Goal: Information Seeking & Learning: Learn about a topic

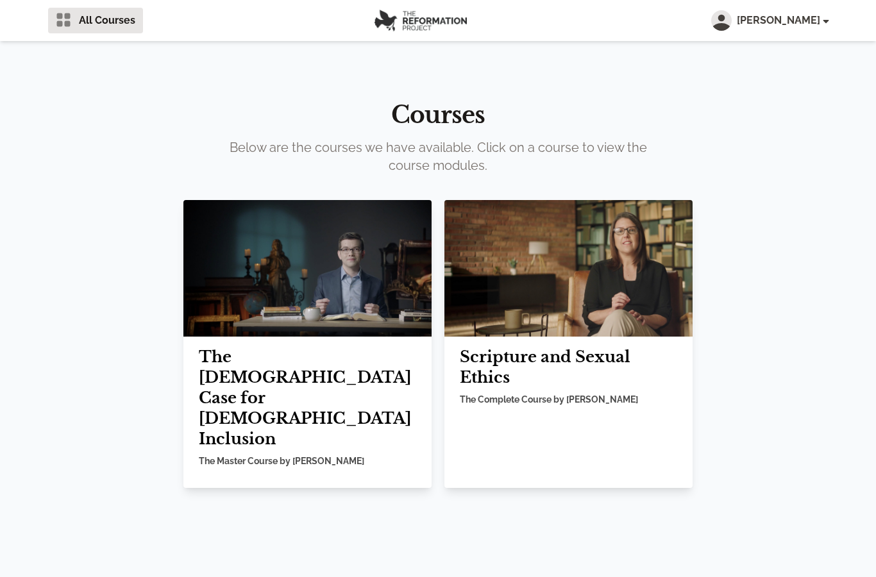
click at [352, 323] on img at bounding box center [307, 268] width 248 height 137
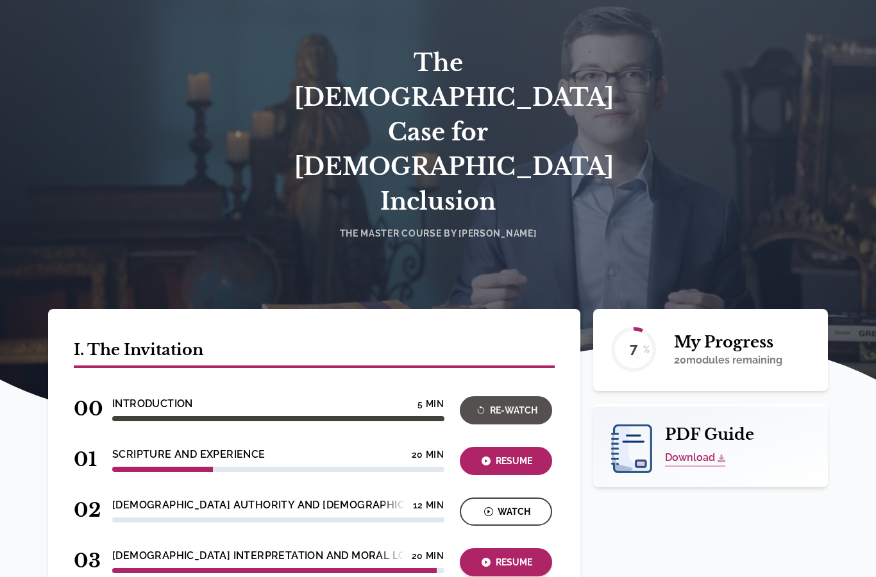
click at [509, 548] on button "Resume" at bounding box center [506, 562] width 92 height 28
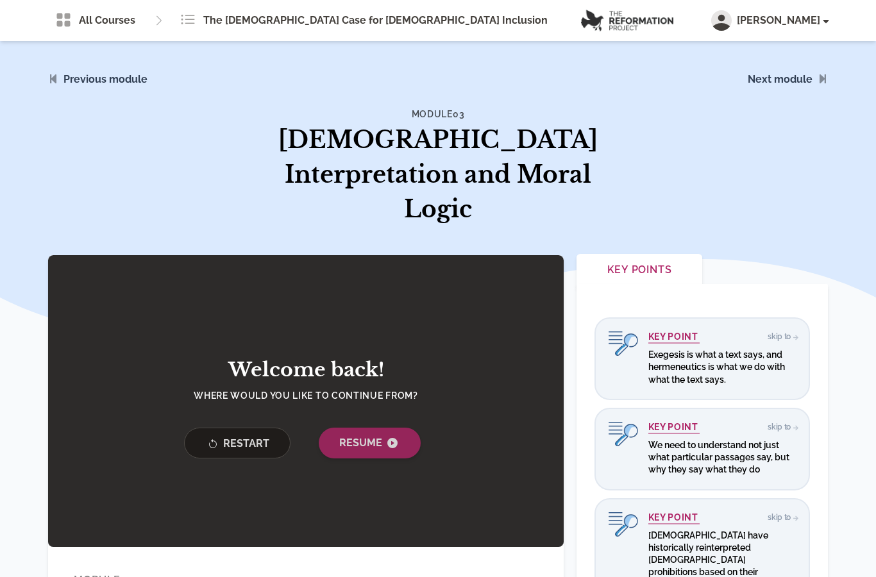
click at [389, 428] on button "Resume" at bounding box center [370, 443] width 102 height 31
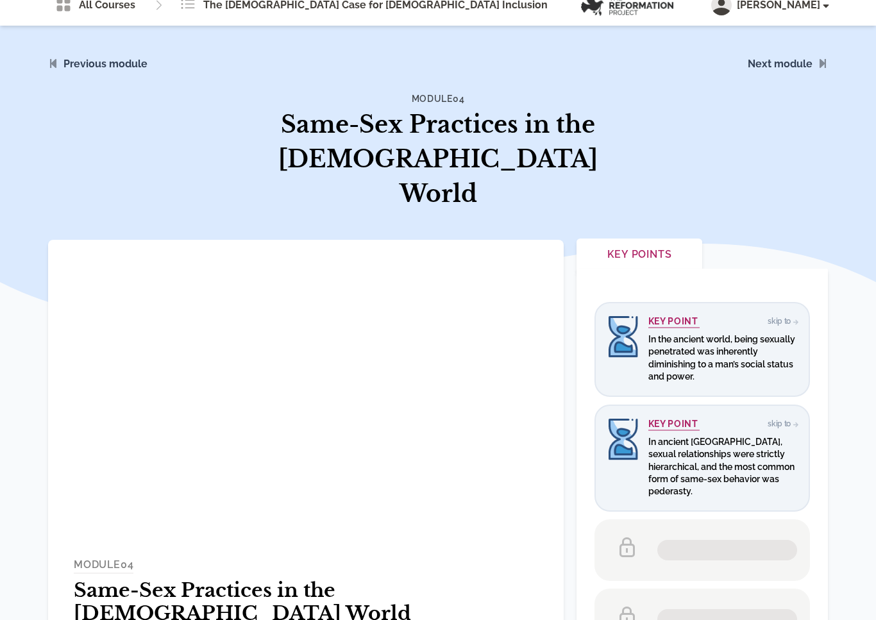
scroll to position [15, 0]
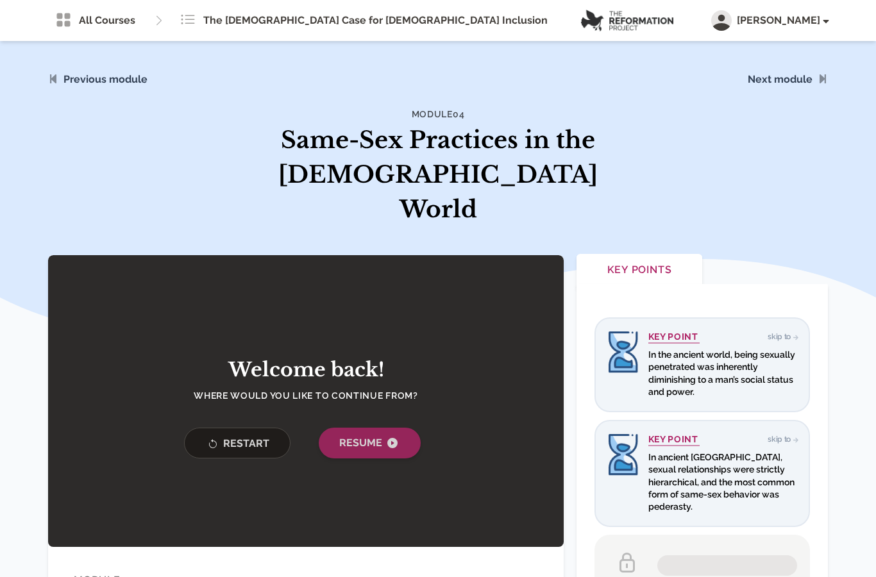
click at [354, 428] on button "Resume" at bounding box center [370, 443] width 102 height 31
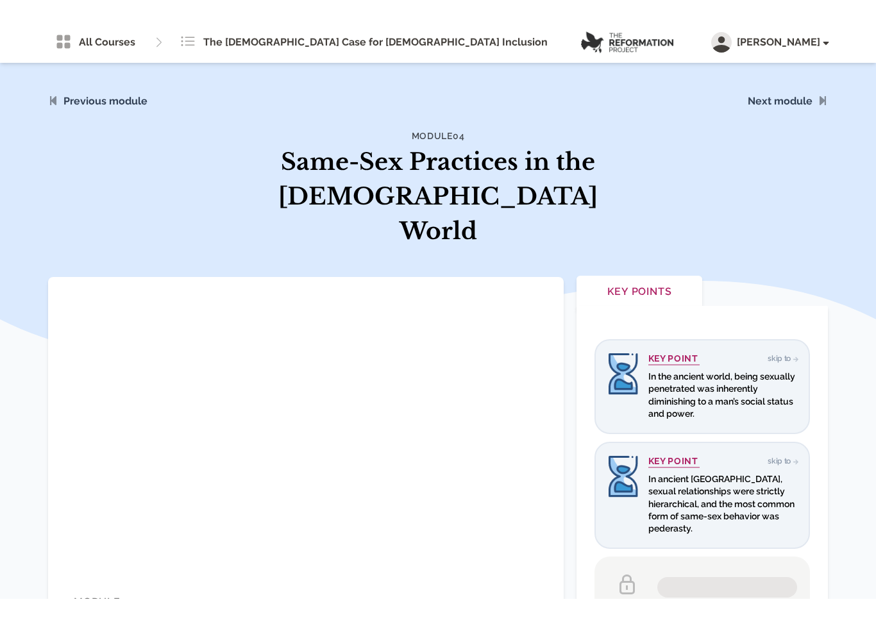
scroll to position [15, 0]
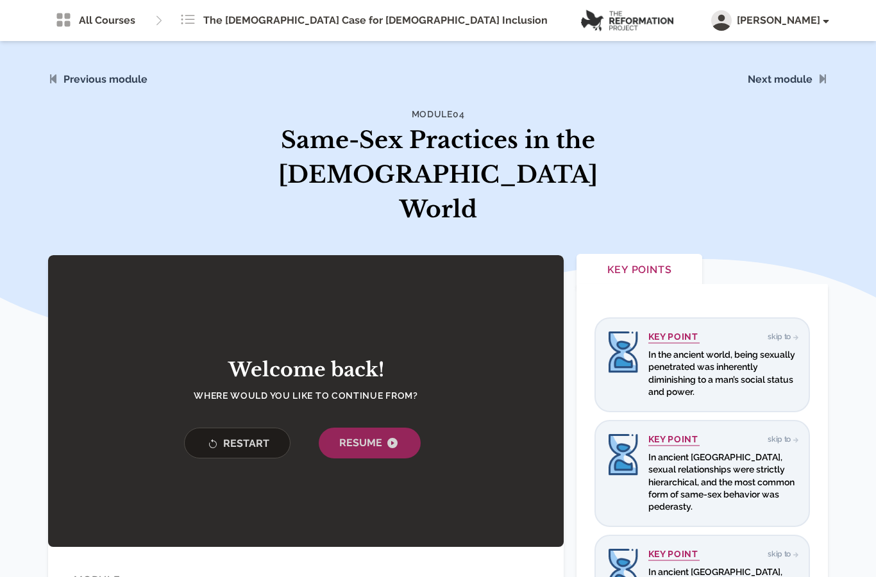
click at [385, 446] on div "Welcome back! Where would you like to continue from? Restart Resume" at bounding box center [306, 401] width 516 height 292
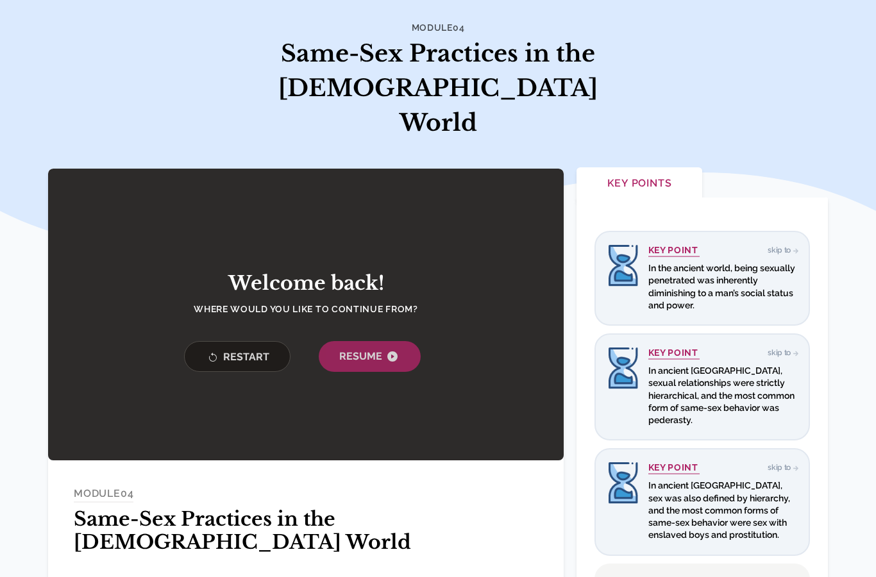
scroll to position [98, 0]
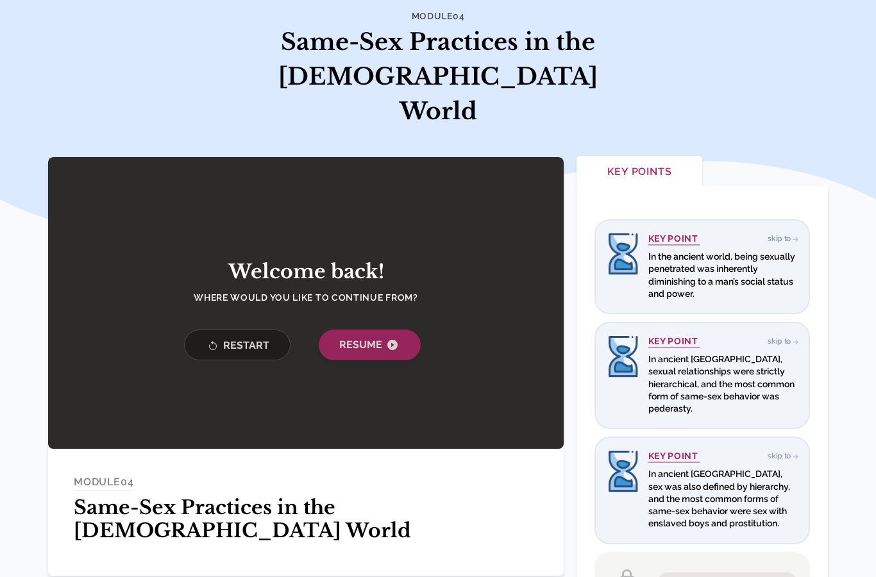
click at [401, 330] on button "Resume" at bounding box center [370, 345] width 102 height 31
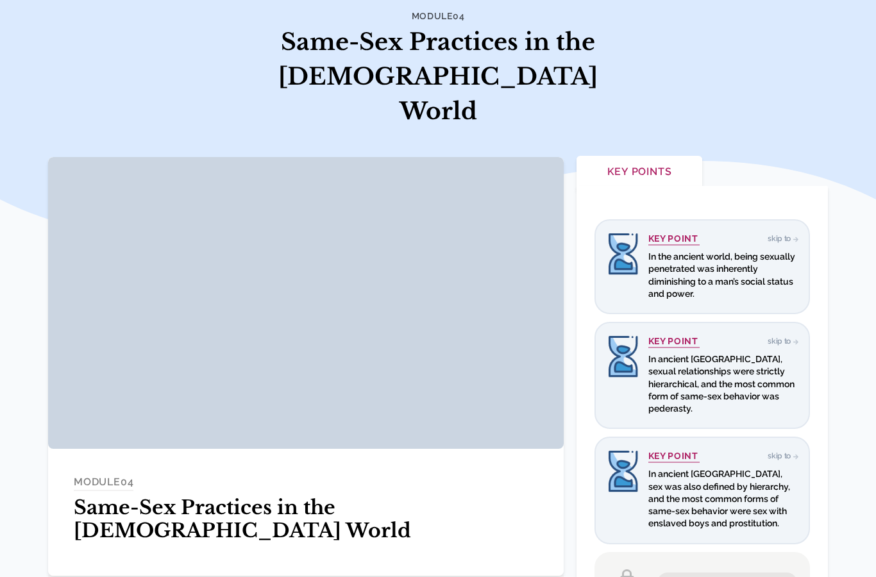
click at [441, 357] on div at bounding box center [306, 303] width 516 height 292
